Goal: Information Seeking & Learning: Find specific fact

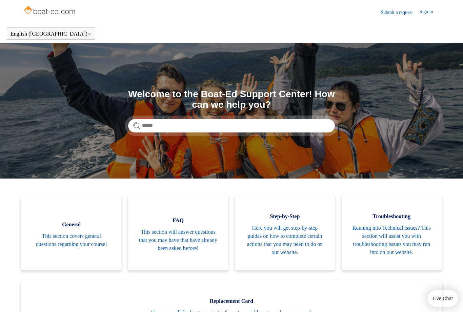
click at [393, 237] on span "Running into Technical issues? This section will assist you with troubleshootin…" at bounding box center [392, 240] width 80 height 33
click at [154, 126] on input "Search" at bounding box center [231, 126] width 207 height 14
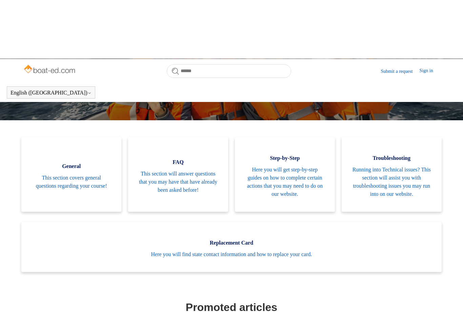
scroll to position [103, 0]
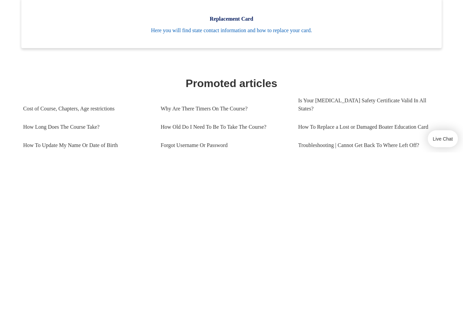
type input "**********"
click at [402, 73] on ul "General This section covers general questions regarding your course! FAQ This s…" at bounding box center [231, 145] width 427 height 145
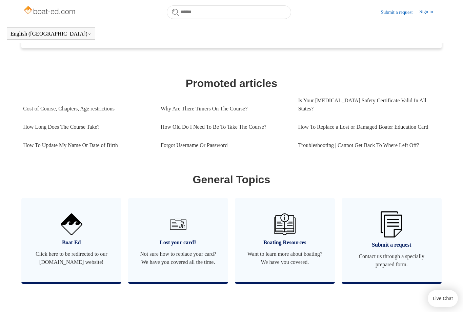
click at [395, 236] on img at bounding box center [392, 225] width 22 height 26
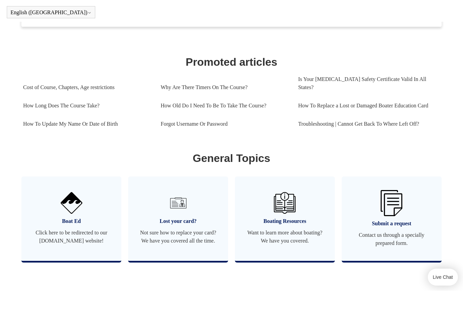
scroll to position [285, 0]
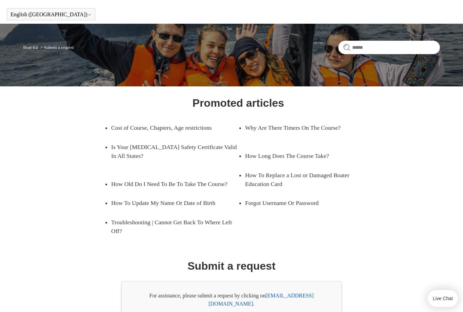
scroll to position [33, 0]
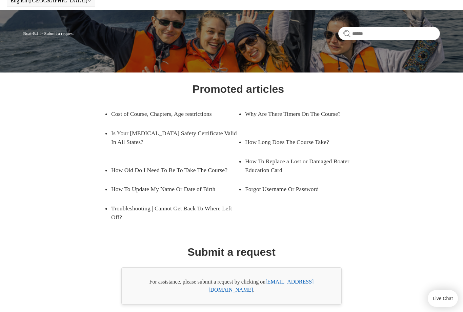
click at [302, 286] on link "support@boat-ed.com" at bounding box center [261, 286] width 105 height 14
click at [362, 130] on ul "Cost of Course, Chapters, Age restrictions Why Are There Timers On The Course? …" at bounding box center [238, 165] width 281 height 122
click at [285, 290] on div "For assistance, please submit a request by clicking on support@boat-ed.com ." at bounding box center [231, 285] width 220 height 37
click at [300, 284] on link "support@boat-ed.com" at bounding box center [261, 286] width 105 height 14
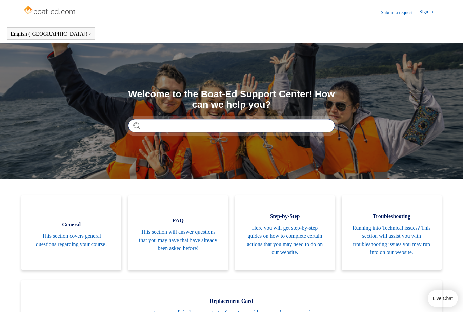
click at [180, 130] on input "Search" at bounding box center [231, 126] width 207 height 14
type input "*********"
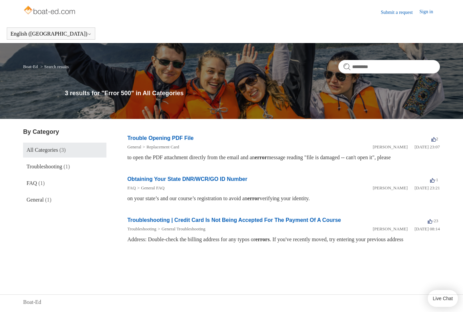
click at [165, 141] on link "Trouble Opening PDF File" at bounding box center [160, 138] width 66 height 6
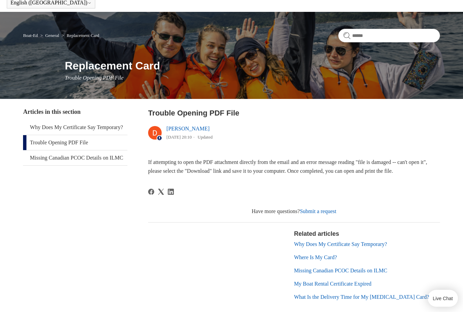
scroll to position [46, 0]
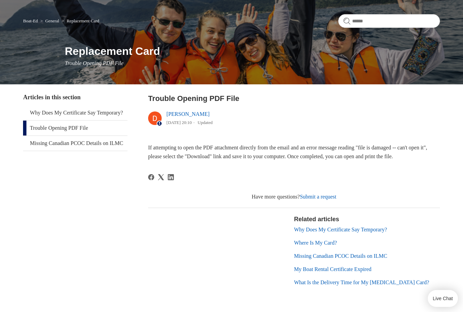
click at [77, 136] on link "Trouble Opening PDF File" at bounding box center [75, 128] width 104 height 15
